Goal: Register for event/course: Sign up to attend an event or enroll in a course

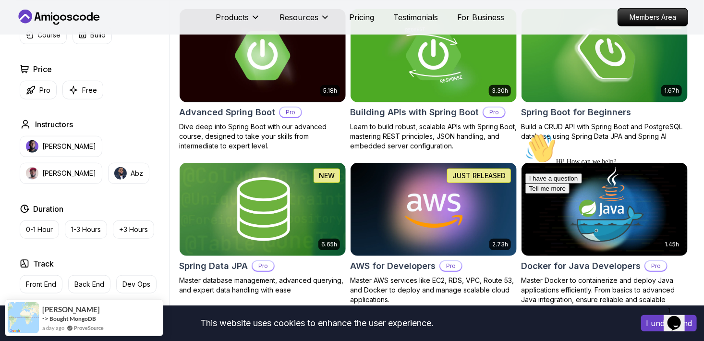
scroll to position [280, 0]
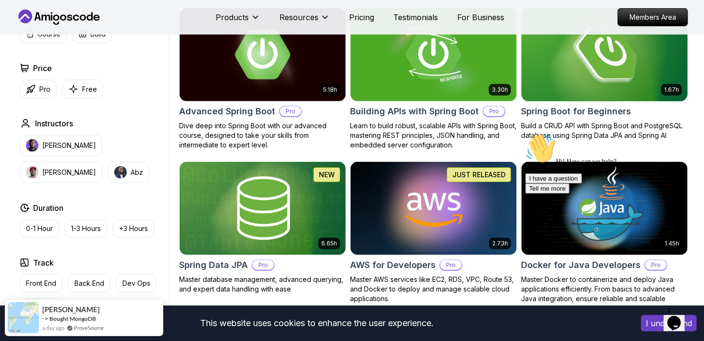
click at [587, 70] on img at bounding box center [604, 54] width 174 height 97
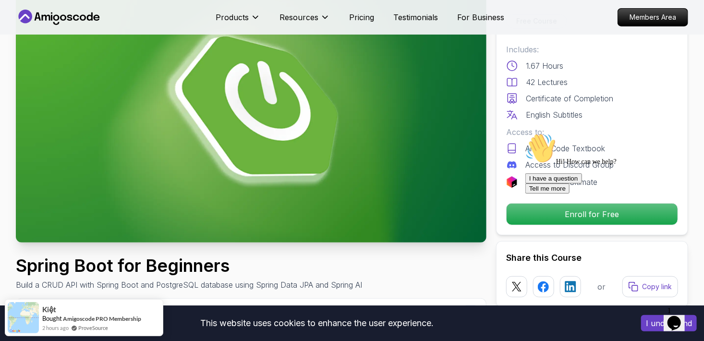
scroll to position [80, 0]
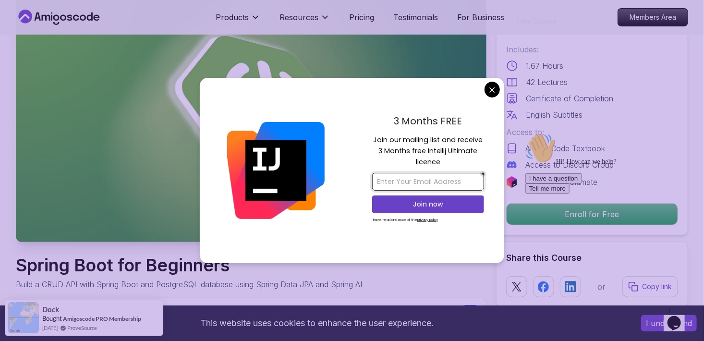
click at [455, 175] on input "email" at bounding box center [428, 182] width 112 height 18
type input "[EMAIL_ADDRESS][DOMAIN_NAME]"
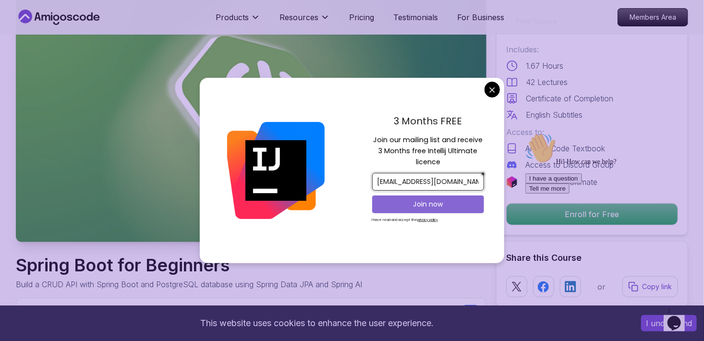
click at [446, 210] on button "Join now" at bounding box center [428, 204] width 112 height 18
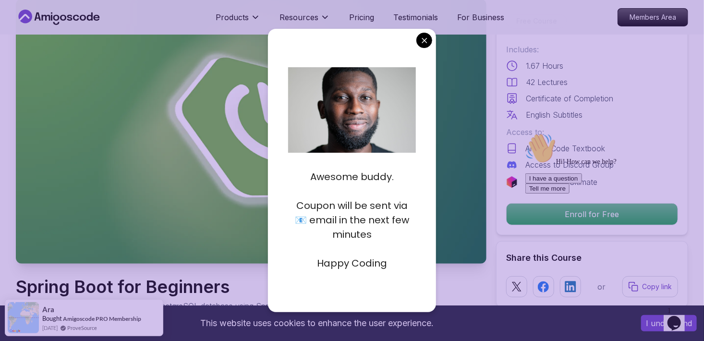
scroll to position [0, 0]
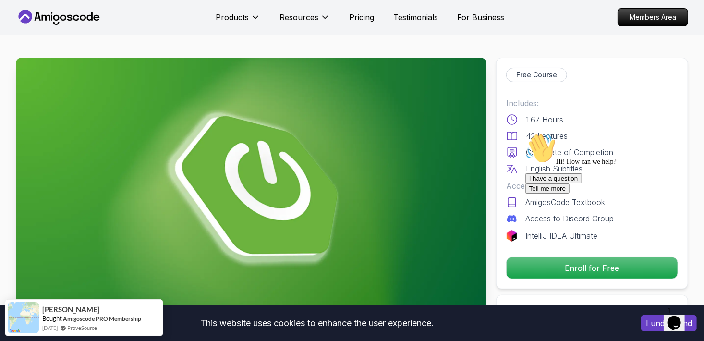
click at [592, 193] on div "I have a question Tell me more" at bounding box center [611, 183] width 173 height 20
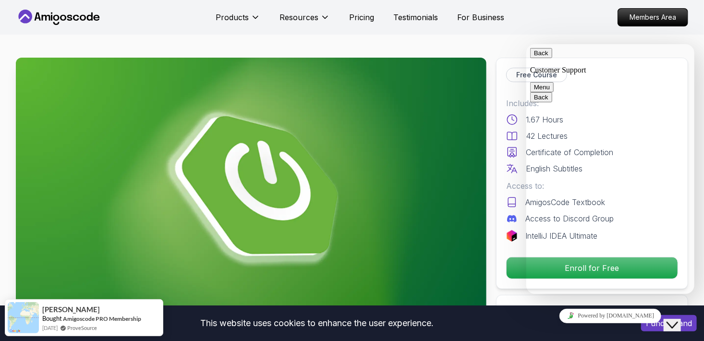
click at [542, 58] on button "Back" at bounding box center [541, 53] width 22 height 10
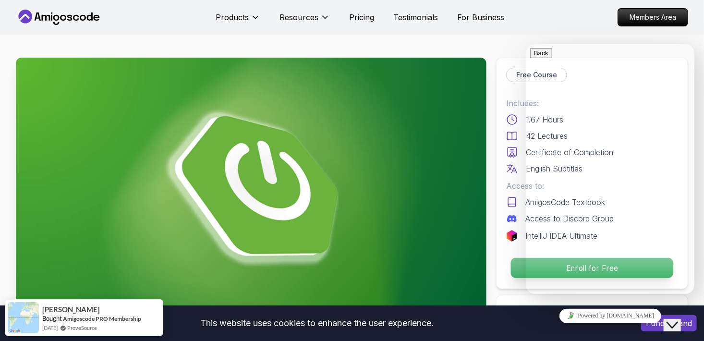
click at [513, 260] on p "Enroll for Free" at bounding box center [592, 268] width 162 height 20
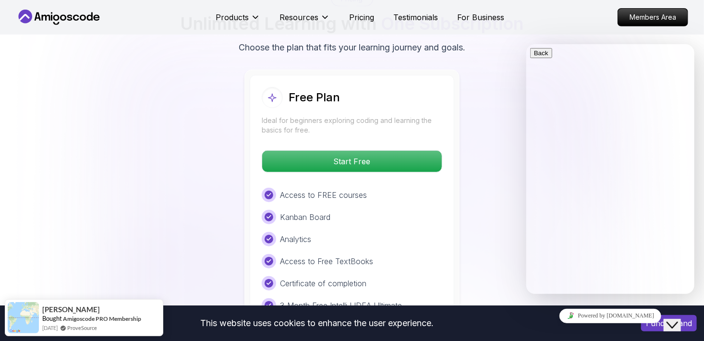
scroll to position [1946, 0]
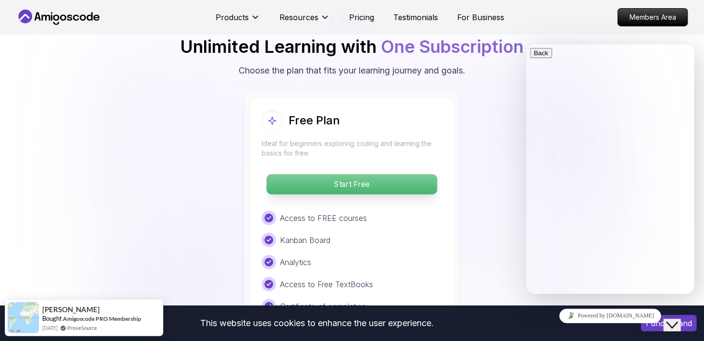
click at [409, 174] on p "Start Free" at bounding box center [352, 184] width 170 height 20
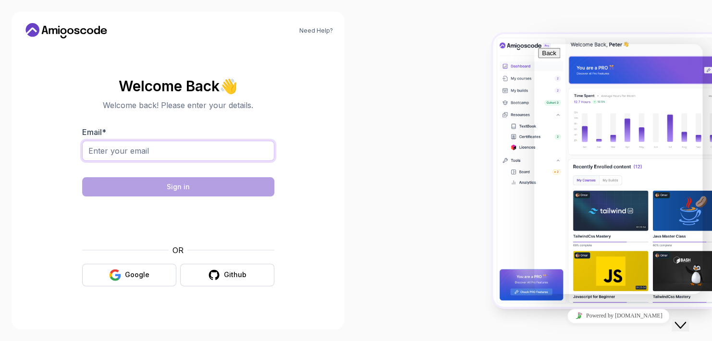
click at [216, 146] on input "Email *" at bounding box center [178, 151] width 192 height 20
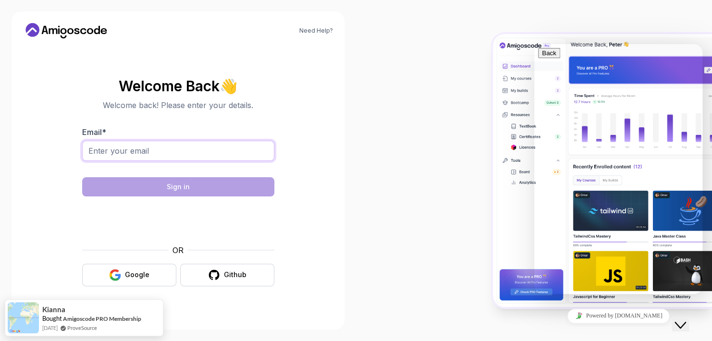
type input "[EMAIL_ADDRESS][DOMAIN_NAME]"
drag, startPoint x: 191, startPoint y: 158, endPoint x: 58, endPoint y: 163, distance: 133.6
click at [58, 163] on section "Welcome Back 👋 Welcome back! Please enter your details. Email * [EMAIL_ADDRESS]…" at bounding box center [178, 182] width 310 height 227
type input "[EMAIL_ADDRESS][DOMAIN_NAME]"
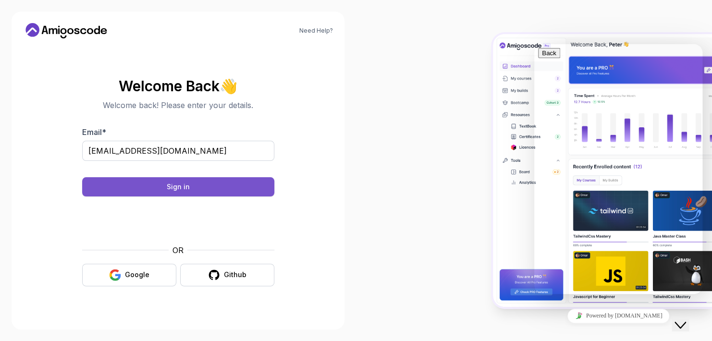
click at [185, 183] on div "Sign in" at bounding box center [178, 187] width 23 height 10
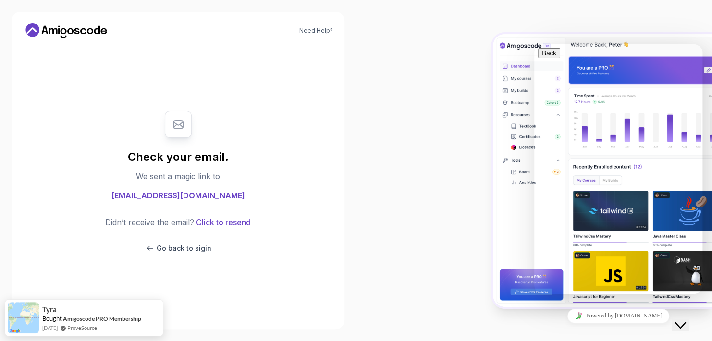
click at [450, 188] on div at bounding box center [534, 170] width 356 height 341
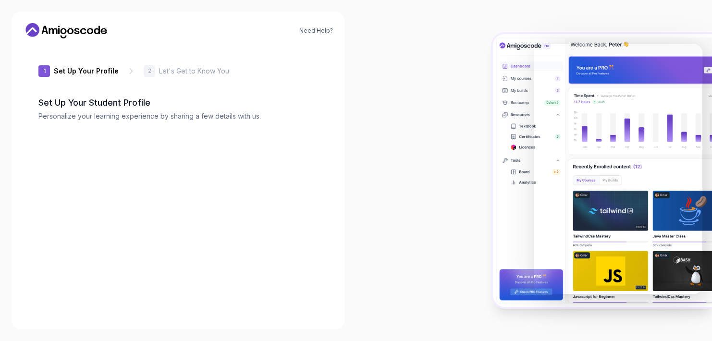
type input "cleverbobcat08db6"
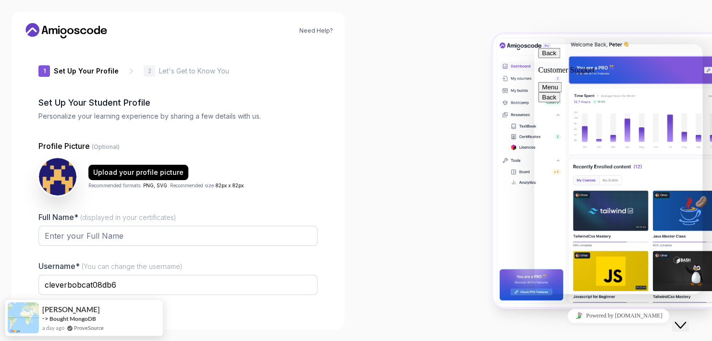
click at [549, 58] on button "Back" at bounding box center [549, 53] width 22 height 10
click at [423, 145] on div at bounding box center [534, 170] width 356 height 341
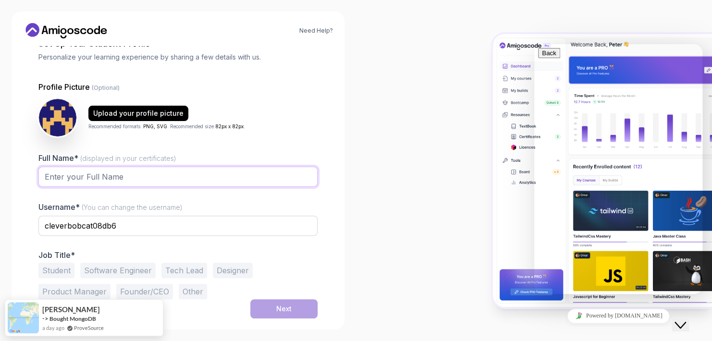
click at [171, 181] on input "Full Name* (displayed in your certificates)" at bounding box center [177, 177] width 279 height 20
type input "Krizza Beth M. Olodin"
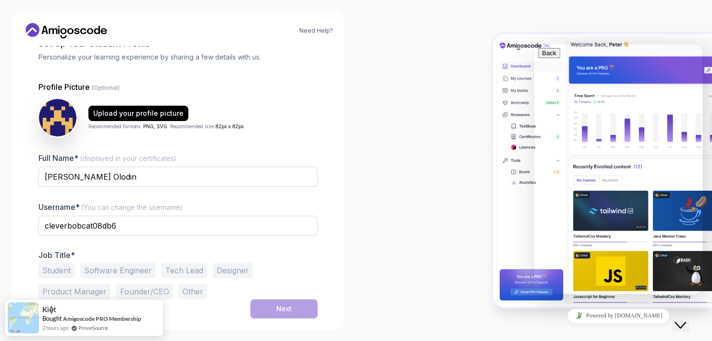
click at [52, 269] on button "Student" at bounding box center [56, 270] width 36 height 15
click at [282, 306] on div "Next" at bounding box center [283, 309] width 15 height 10
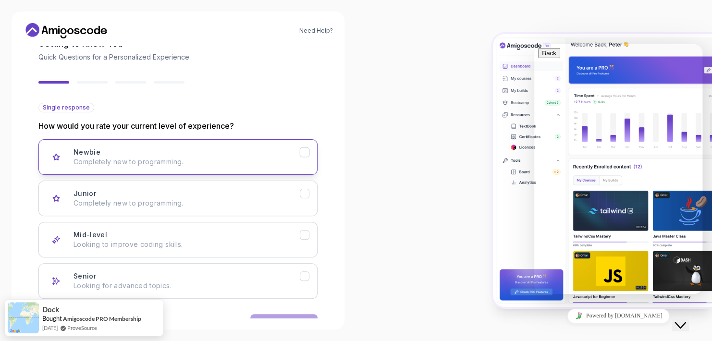
click at [243, 160] on p "Completely new to programming." at bounding box center [186, 162] width 226 height 10
click at [248, 197] on div "Junior Completely new to programming." at bounding box center [186, 198] width 226 height 19
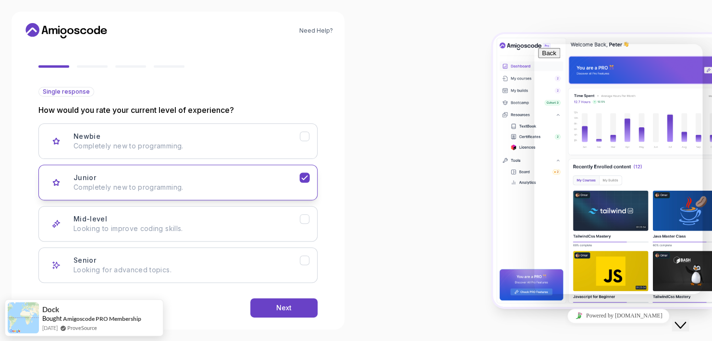
scroll to position [88, 0]
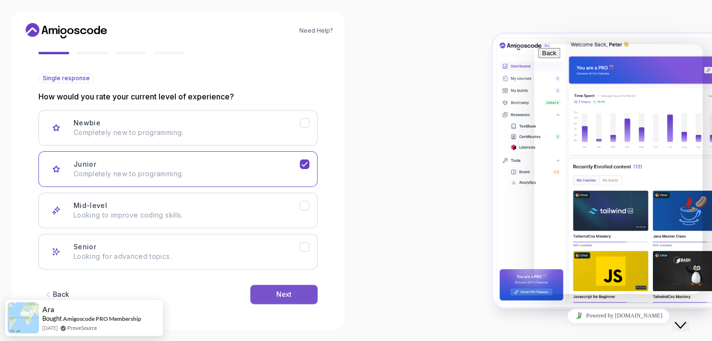
click at [296, 295] on button "Next" at bounding box center [283, 294] width 67 height 19
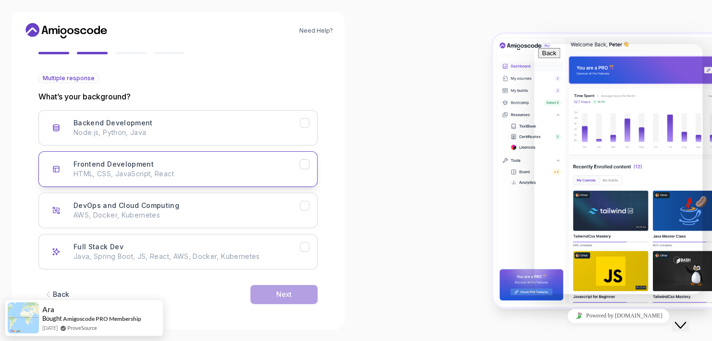
click at [244, 164] on div "Frontend Development HTML, CSS, JavaScript, React" at bounding box center [186, 168] width 226 height 19
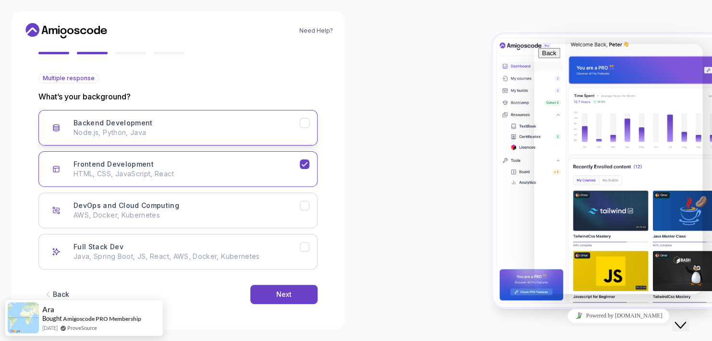
click at [244, 126] on div "Backend Development Node.js, Python, Java" at bounding box center [186, 127] width 226 height 19
click at [308, 290] on button "Next" at bounding box center [283, 294] width 67 height 19
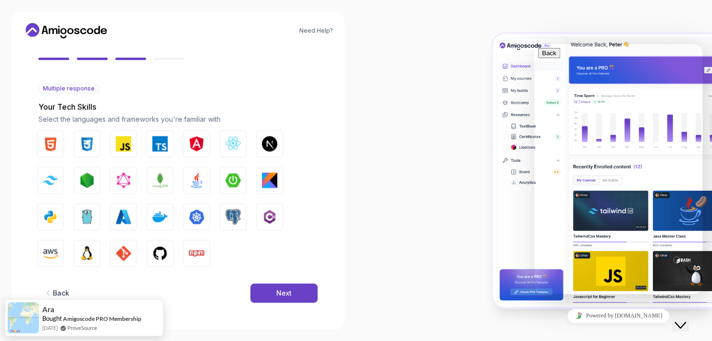
scroll to position [78, 0]
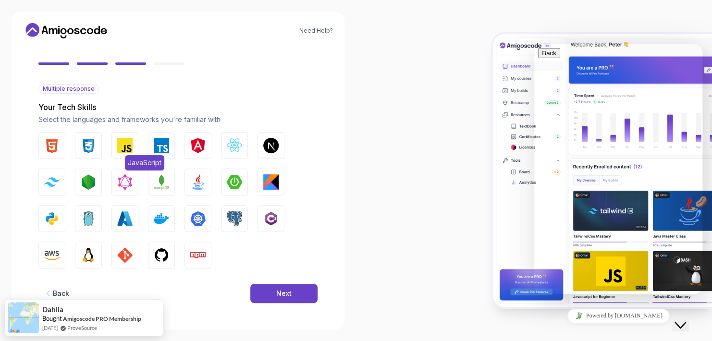
click at [121, 145] on img "button" at bounding box center [124, 145] width 15 height 15
click at [56, 149] on img "button" at bounding box center [51, 145] width 15 height 15
click at [270, 196] on div "HTML CSS JavaScript TypeScript Angular React.js Next.js Tailwind CSS Node.js Gr…" at bounding box center [177, 200] width 279 height 136
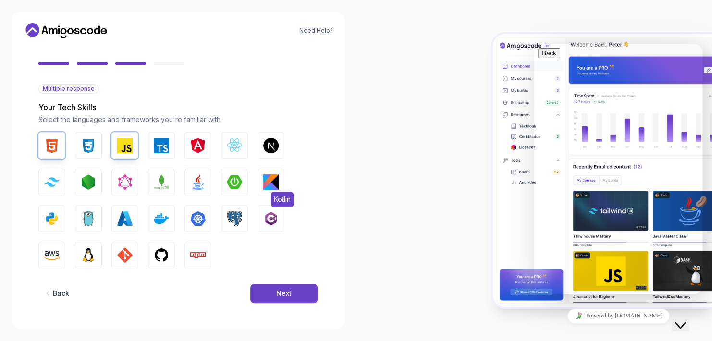
click at [273, 192] on span "Kotlin" at bounding box center [282, 199] width 23 height 15
click at [271, 219] on img "button" at bounding box center [270, 218] width 15 height 15
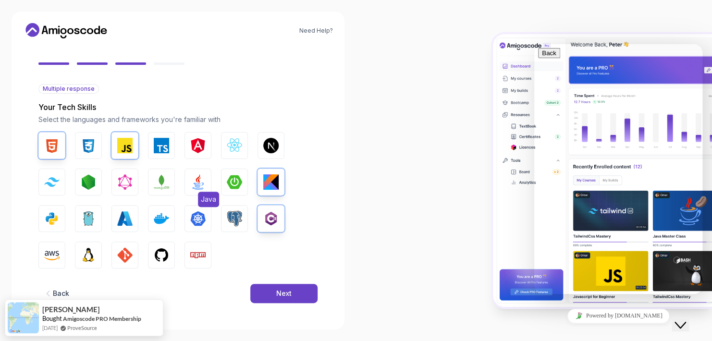
click at [203, 178] on img "button" at bounding box center [197, 181] width 15 height 15
click at [280, 285] on button "Next" at bounding box center [283, 293] width 67 height 19
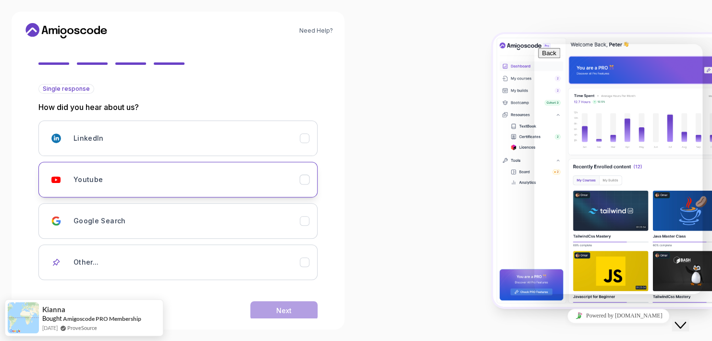
click at [229, 176] on div "Youtube" at bounding box center [186, 179] width 226 height 19
click at [266, 307] on button "Next" at bounding box center [283, 310] width 67 height 19
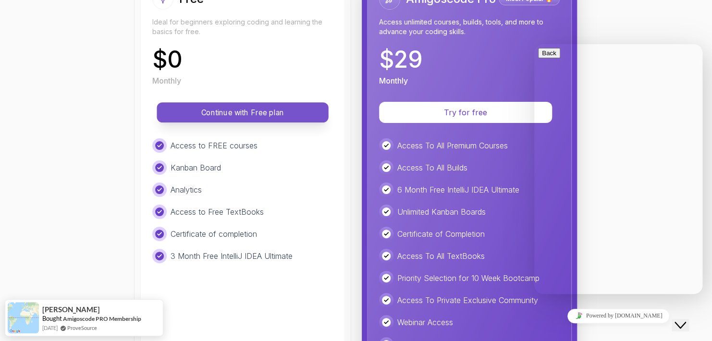
scroll to position [131, 0]
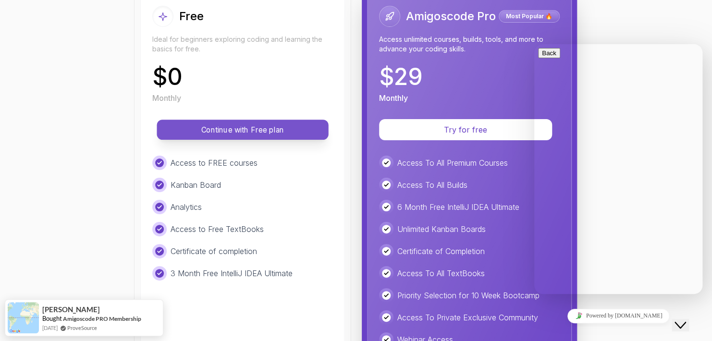
click at [289, 127] on p "Continue with Free plan" at bounding box center [243, 129] width 150 height 11
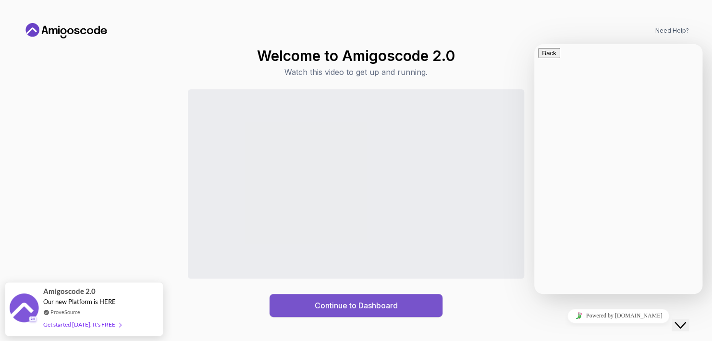
click at [325, 311] on div "Continue to Dashboard" at bounding box center [356, 306] width 83 height 12
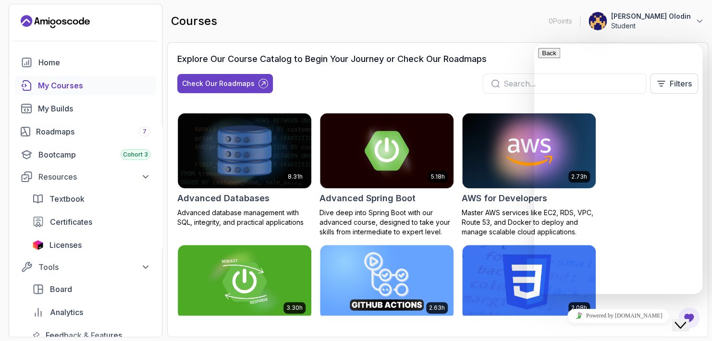
click at [504, 63] on div "Explore Our Course Catalog to Begin Your Journey or Check Our Roadmaps" at bounding box center [437, 58] width 521 height 13
drag, startPoint x: 620, startPoint y: 286, endPoint x: 596, endPoint y: 275, distance: 26.0
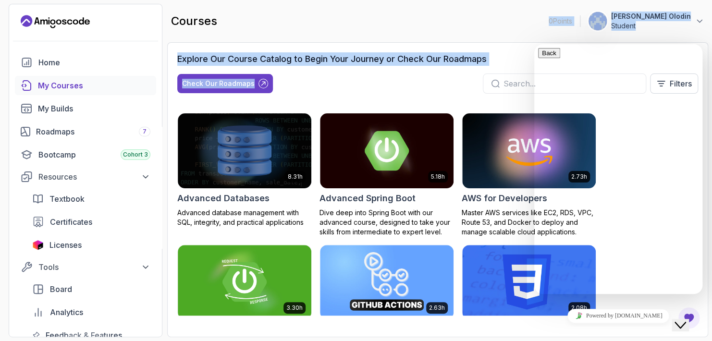
drag, startPoint x: 506, startPoint y: 28, endPoint x: 496, endPoint y: 78, distance: 50.9
click at [496, 78] on main "courses 0 Points 1 Krizza Beth M. Olodin Student Explore Our Course Catalog to …" at bounding box center [437, 170] width 541 height 333
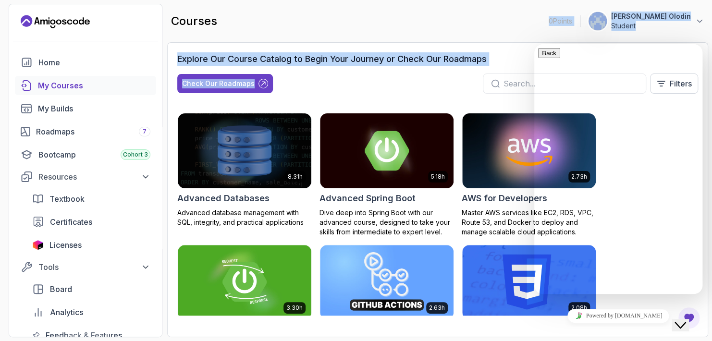
click at [522, 67] on div "Explore Our Course Catalog to Begin Your Journey or Check Our Roadmaps Check Ou…" at bounding box center [437, 76] width 521 height 49
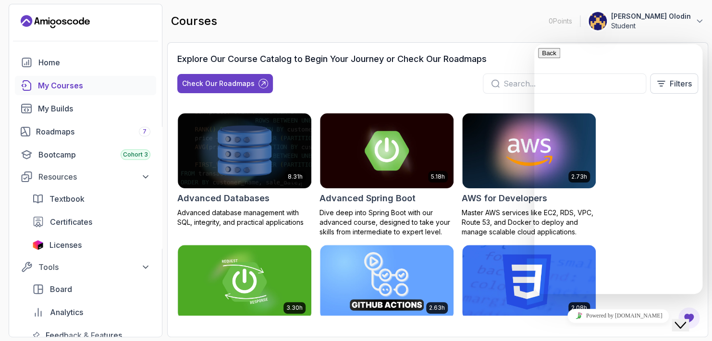
click at [683, 319] on icon "Close Chat This icon closes the chat window." at bounding box center [680, 325] width 12 height 12
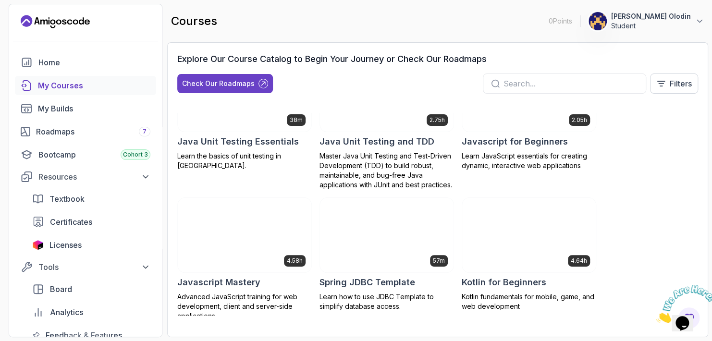
scroll to position [1125, 0]
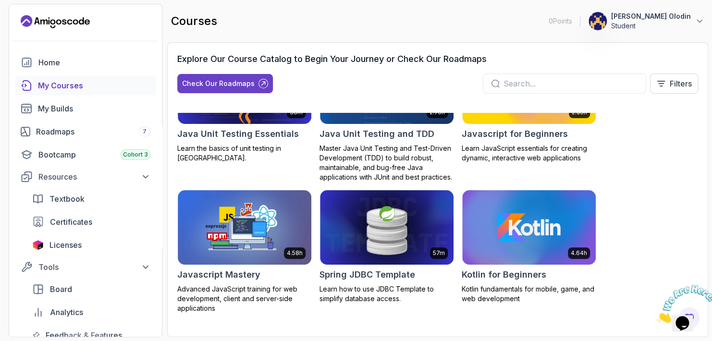
click at [538, 78] on input "text" at bounding box center [570, 84] width 134 height 12
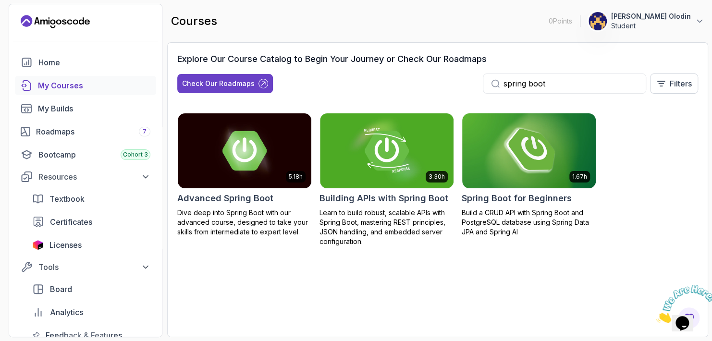
type input "spring boot"
click at [522, 164] on img at bounding box center [529, 150] width 140 height 78
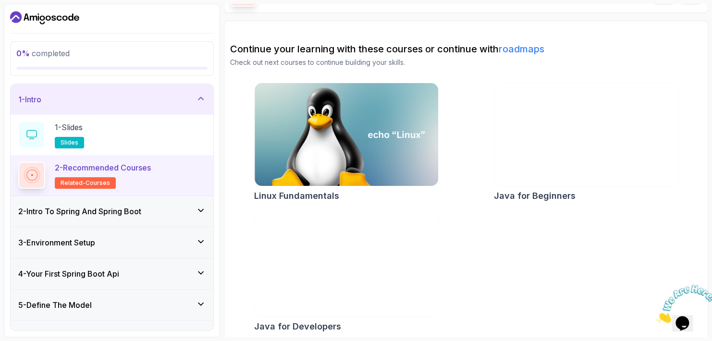
scroll to position [69, 0]
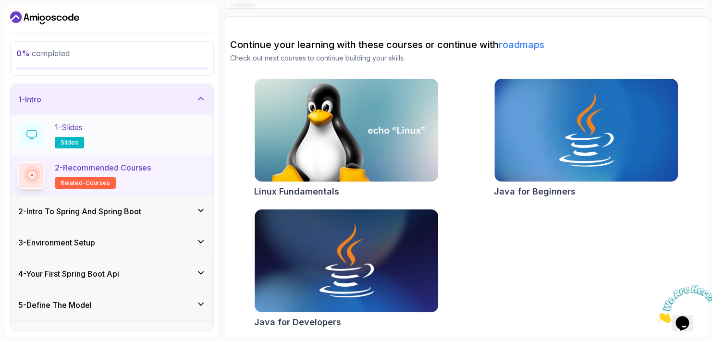
click at [130, 143] on div "1 - Slides slides" at bounding box center [111, 134] width 187 height 27
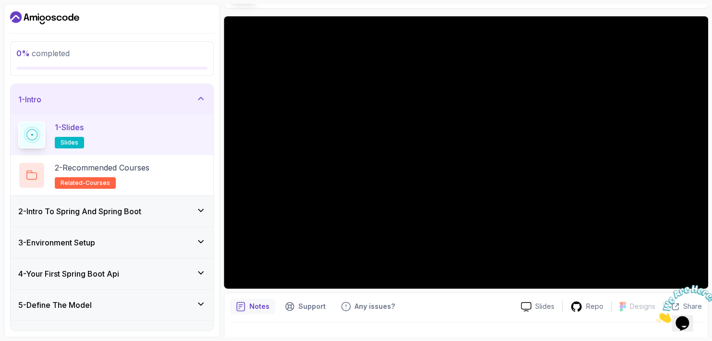
scroll to position [206, 0]
